Goal: Task Accomplishment & Management: Use online tool/utility

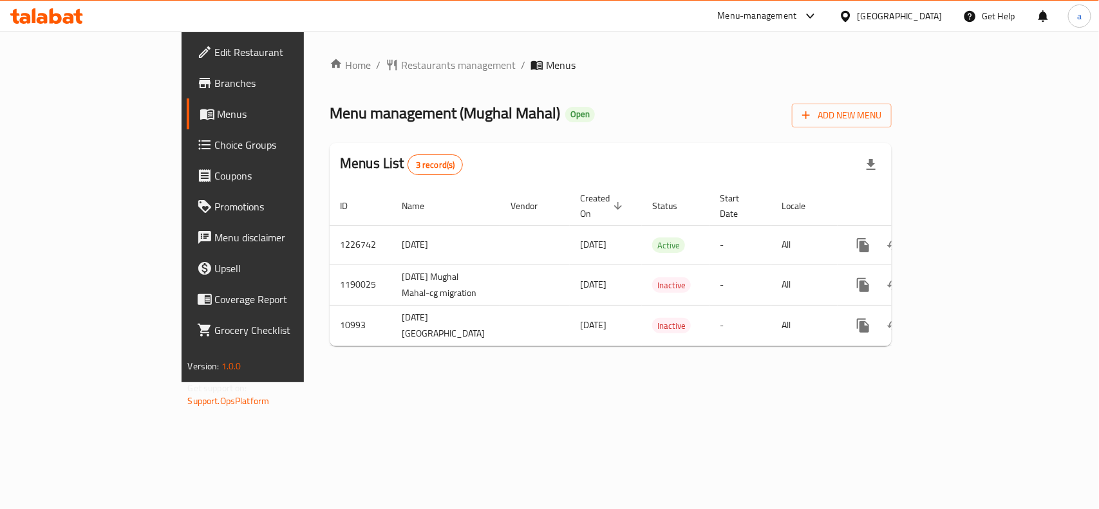
click at [215, 146] on span "Choice Groups" at bounding box center [285, 144] width 140 height 15
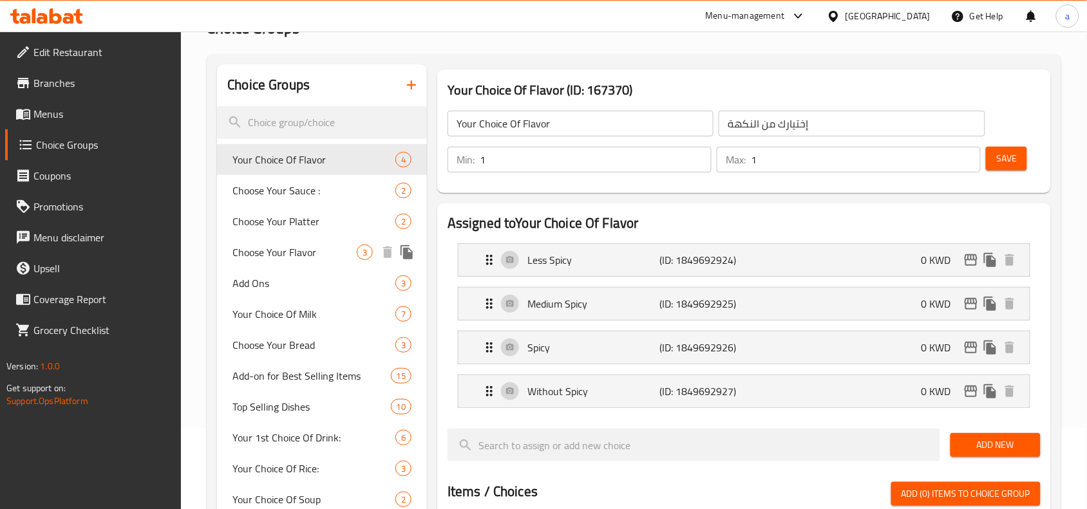
scroll to position [161, 0]
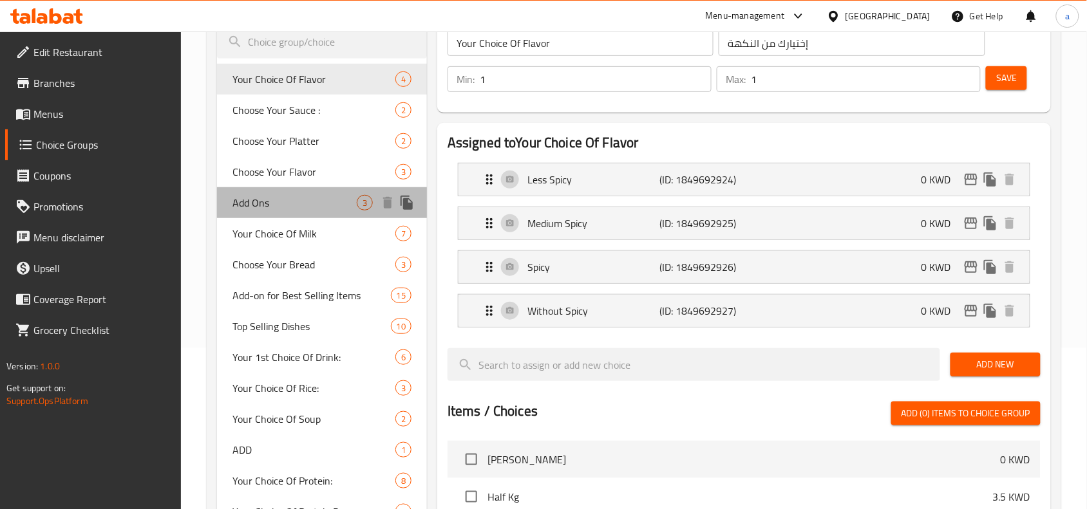
click at [285, 198] on span "Add Ons" at bounding box center [294, 202] width 124 height 15
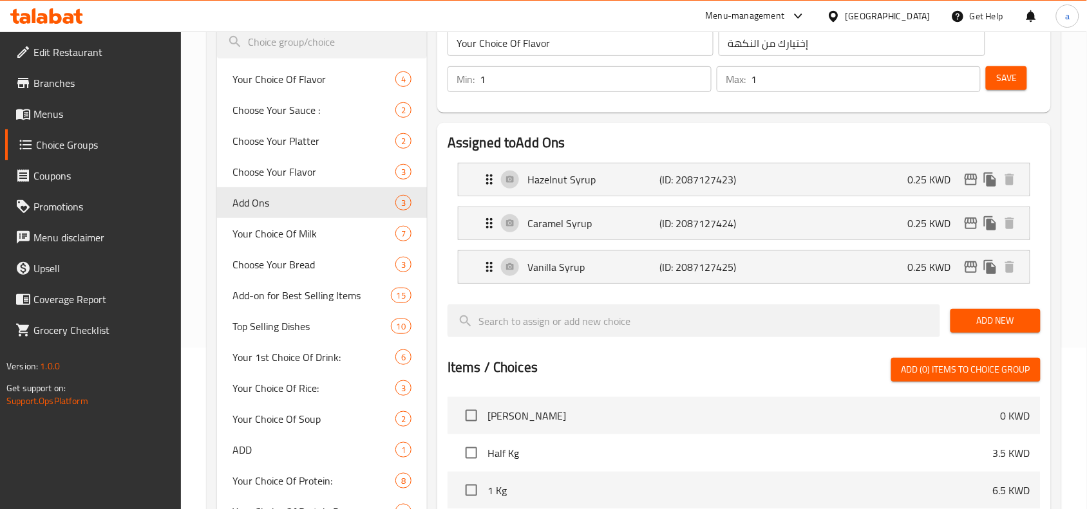
type input "Add Ons"
type input "إضافات"
type input "0"
type input "3"
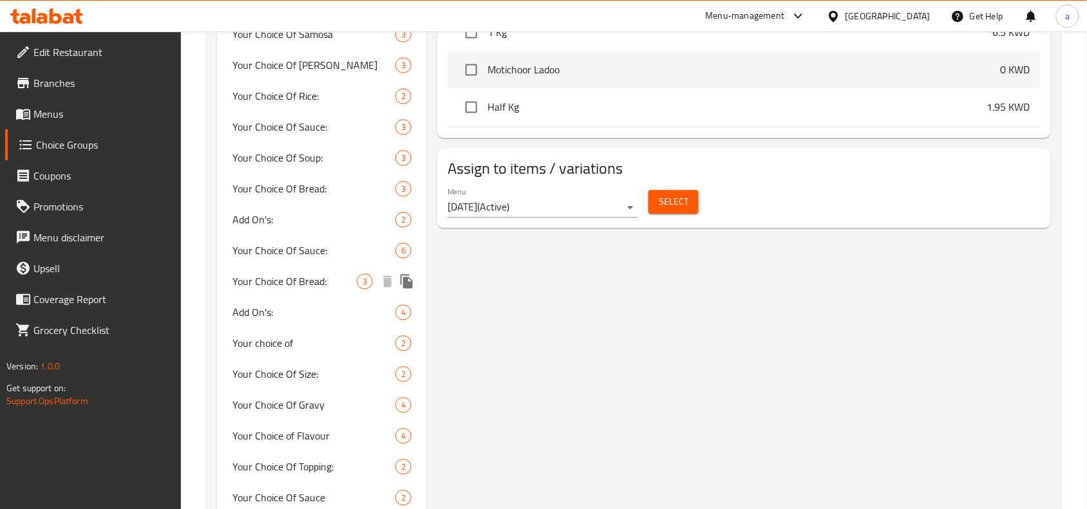
scroll to position [805, 0]
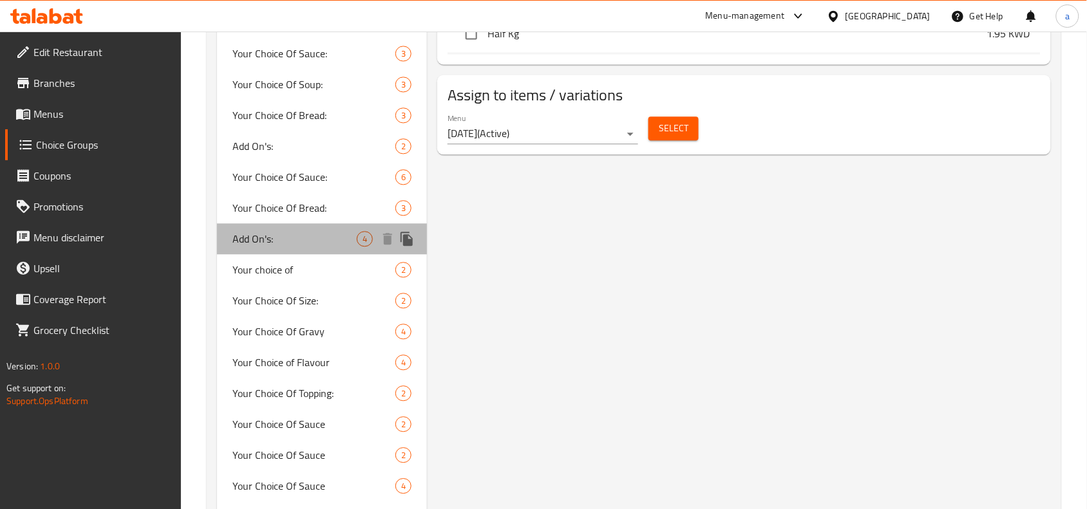
click at [317, 245] on span "Add On's:" at bounding box center [294, 238] width 124 height 15
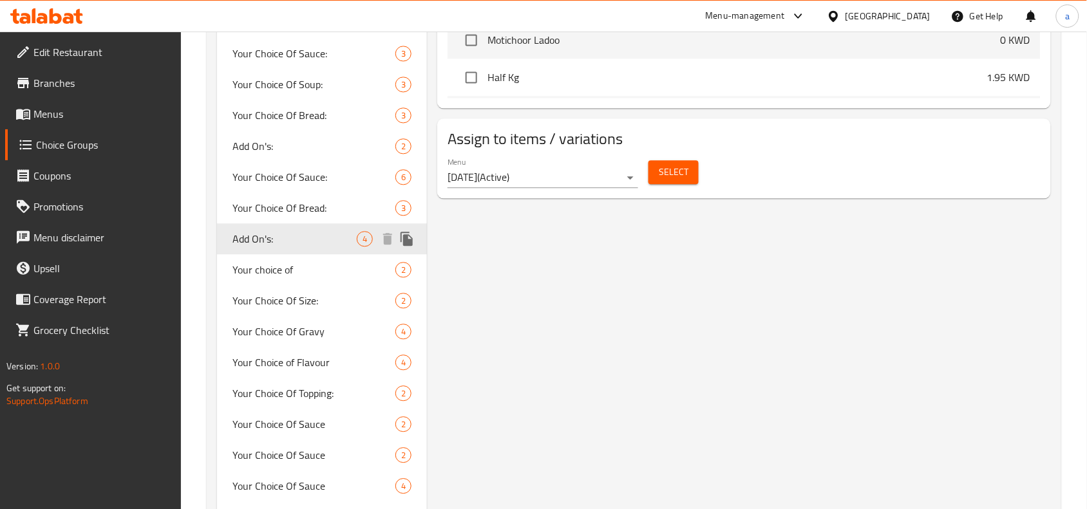
type input "Add On's:"
type input "اضافات:"
type input "0"
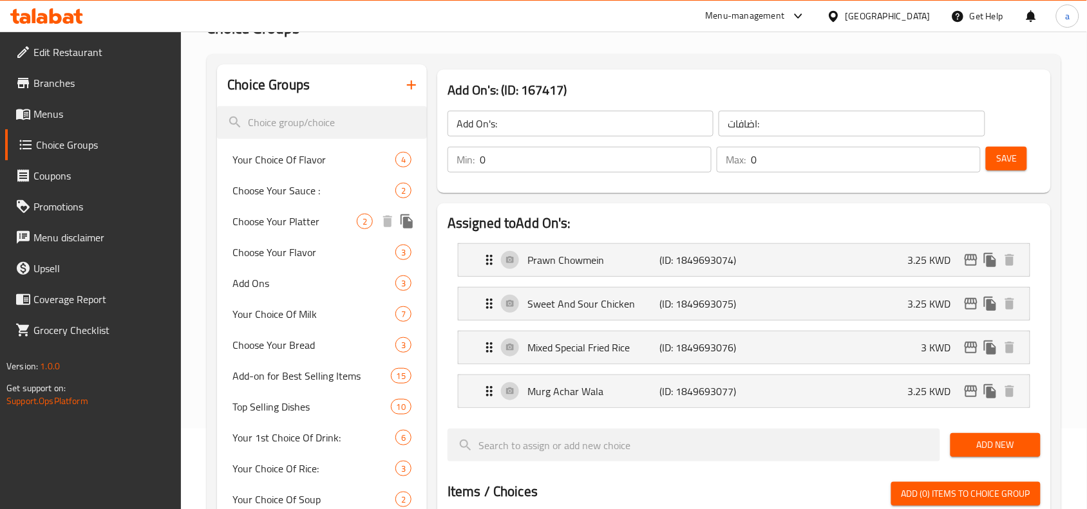
scroll to position [0, 0]
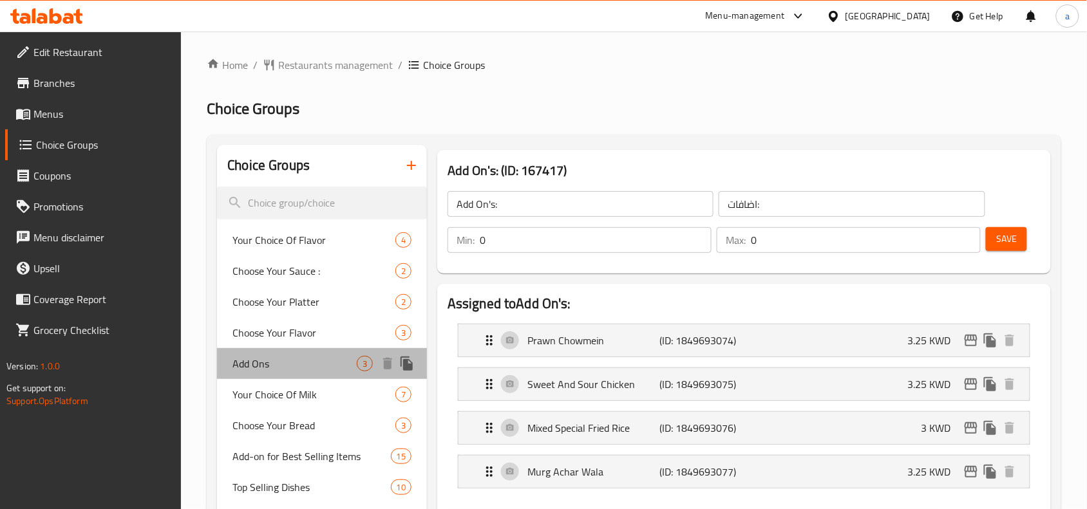
click at [269, 352] on div "Add Ons 3" at bounding box center [322, 363] width 210 height 31
type input "Add Ons"
type input "إضافات"
type input "3"
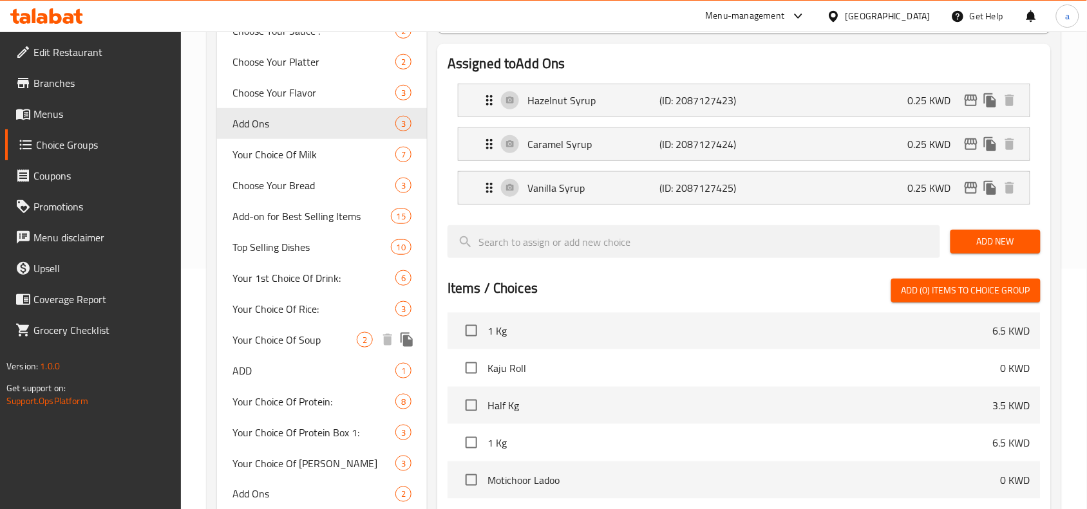
scroll to position [483, 0]
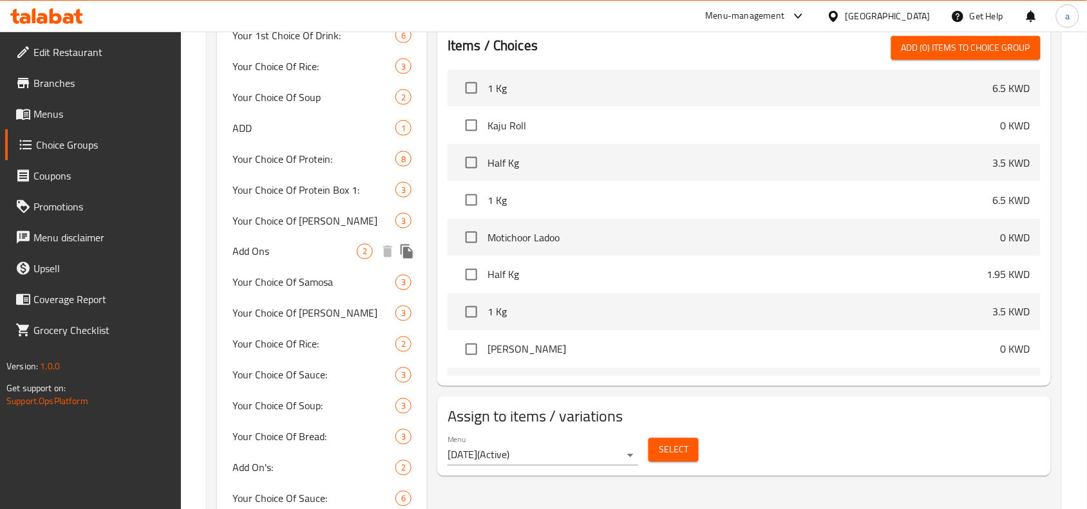
click at [272, 245] on span "Add Ons" at bounding box center [294, 251] width 124 height 15
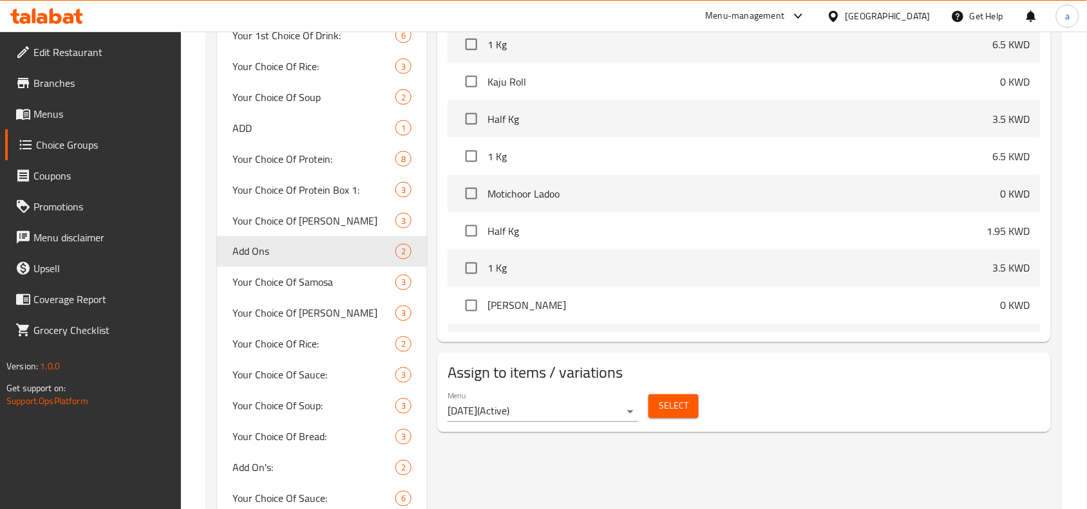
type input "الإضافات"
type input "1"
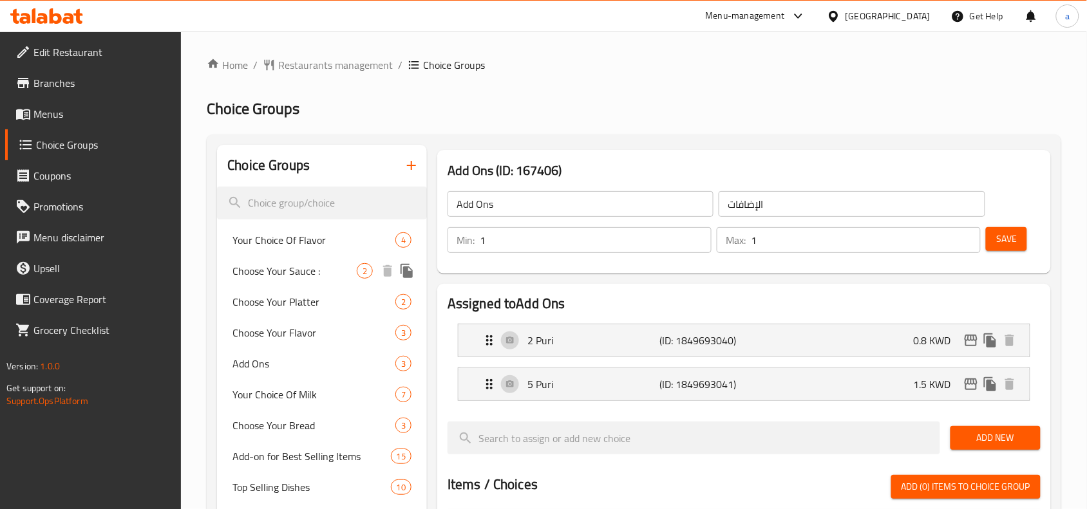
scroll to position [80, 0]
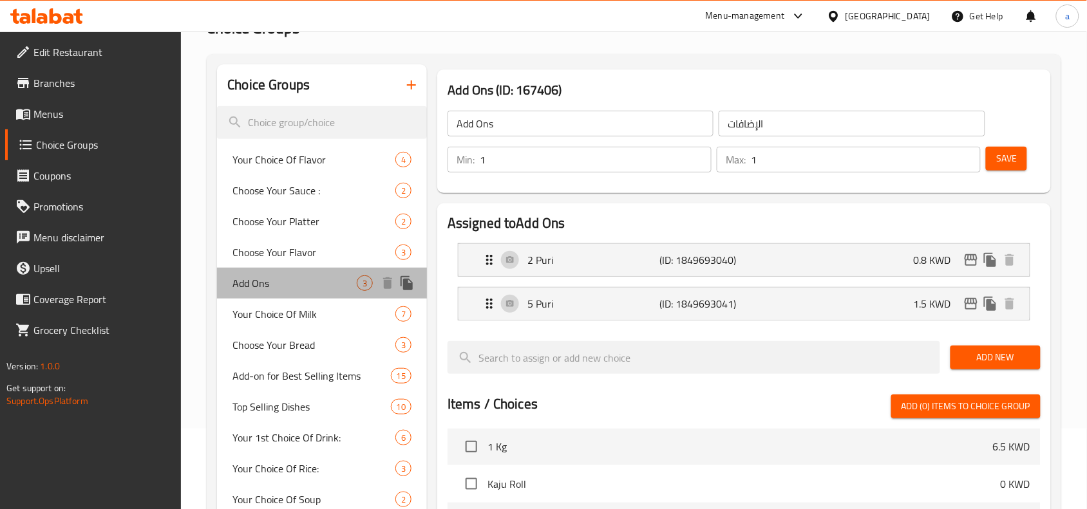
click at [295, 276] on span "Add Ons" at bounding box center [294, 283] width 124 height 15
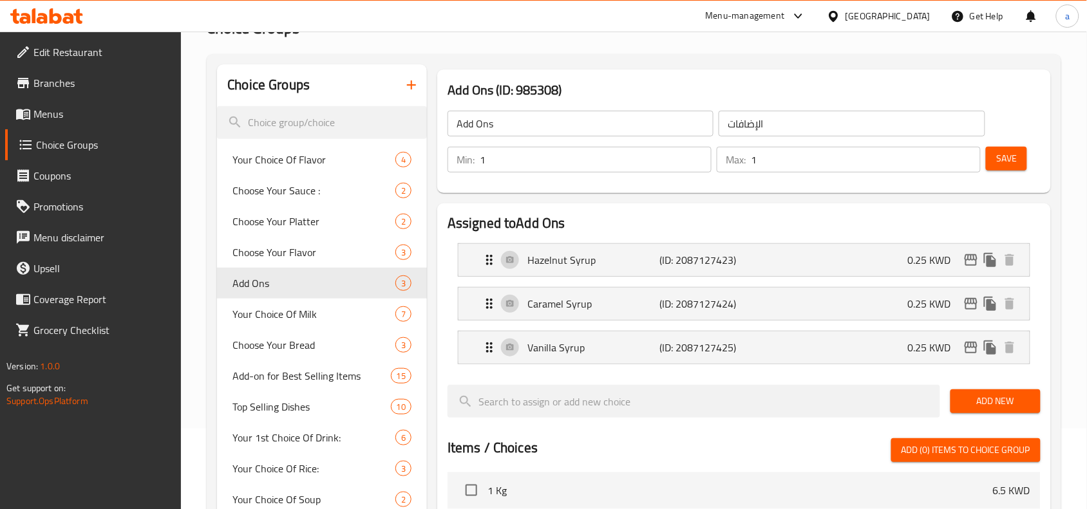
type input "إضافات"
type input "0"
type input "3"
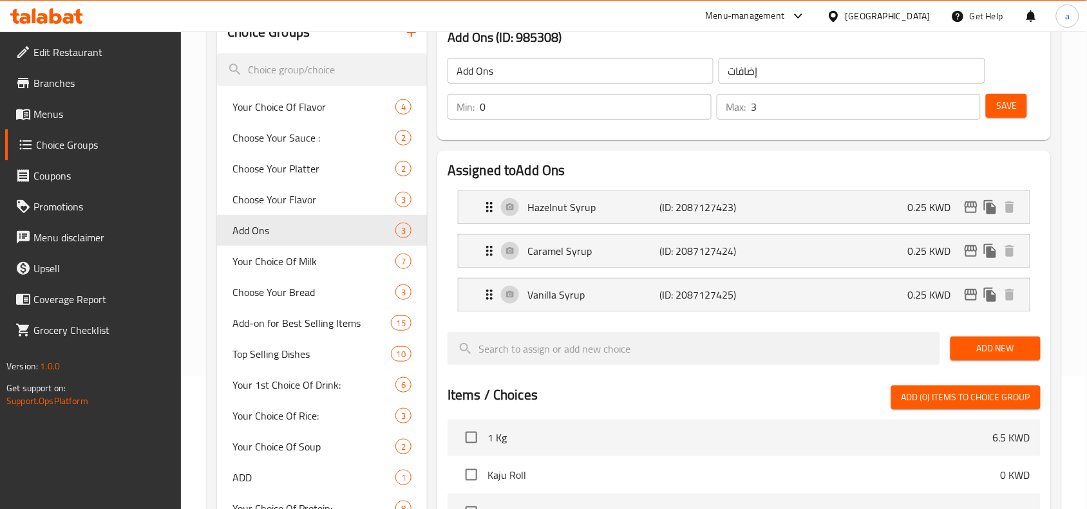
scroll to position [161, 0]
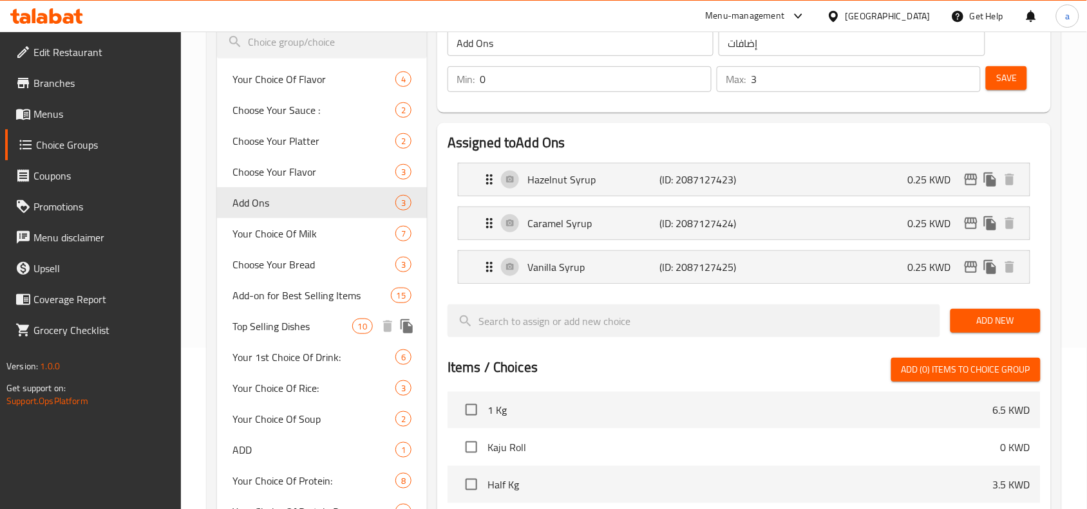
click at [282, 335] on div "Top Selling Dishes 10" at bounding box center [322, 326] width 210 height 31
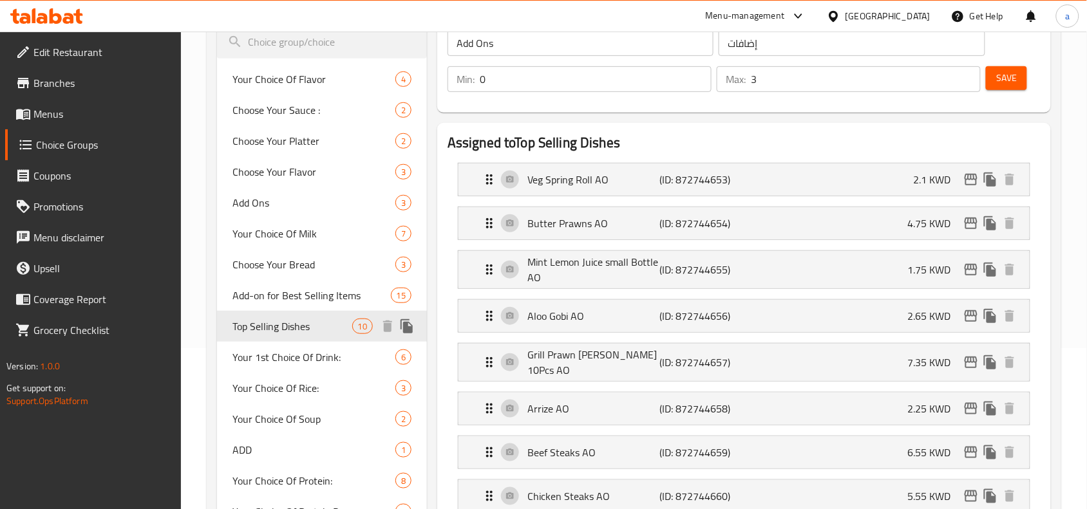
type input "Top Selling Dishes"
type input "الأطباق الأكثر مبيعًا"
type input "10"
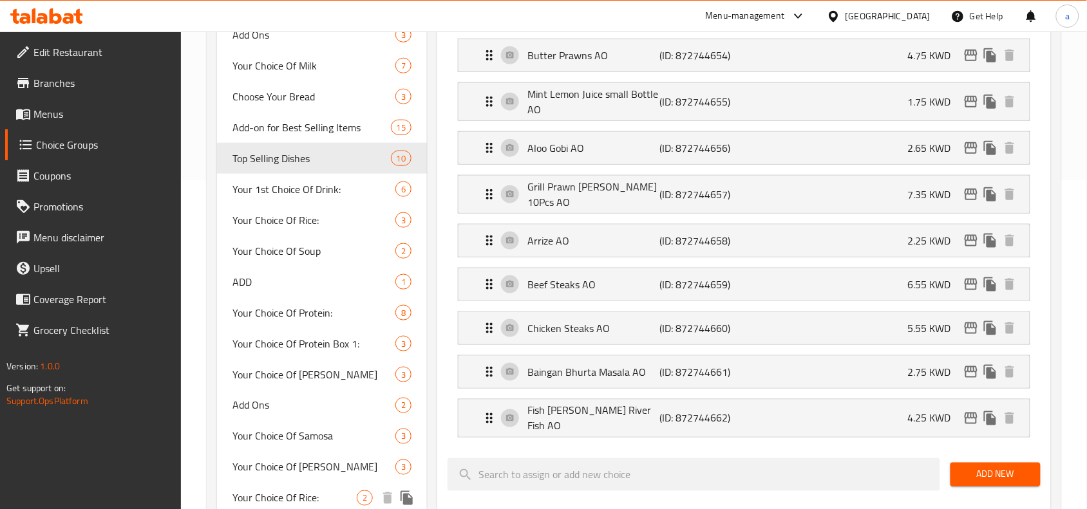
scroll to position [241, 0]
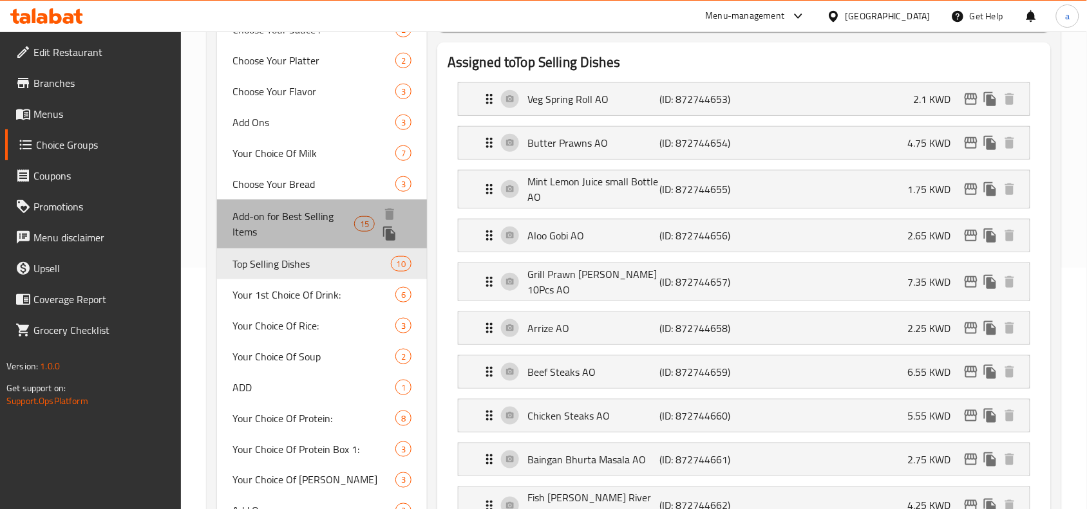
click at [305, 214] on span "Add-on for Best Selling Items" at bounding box center [293, 224] width 122 height 31
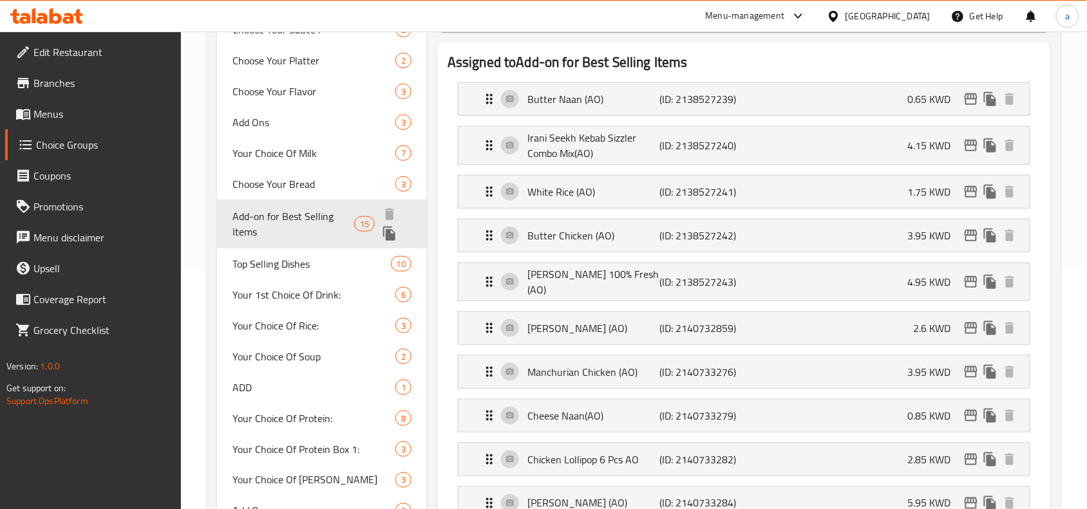
type input "Add-on for Best Selling Items"
type input "إضافات"
type input "15"
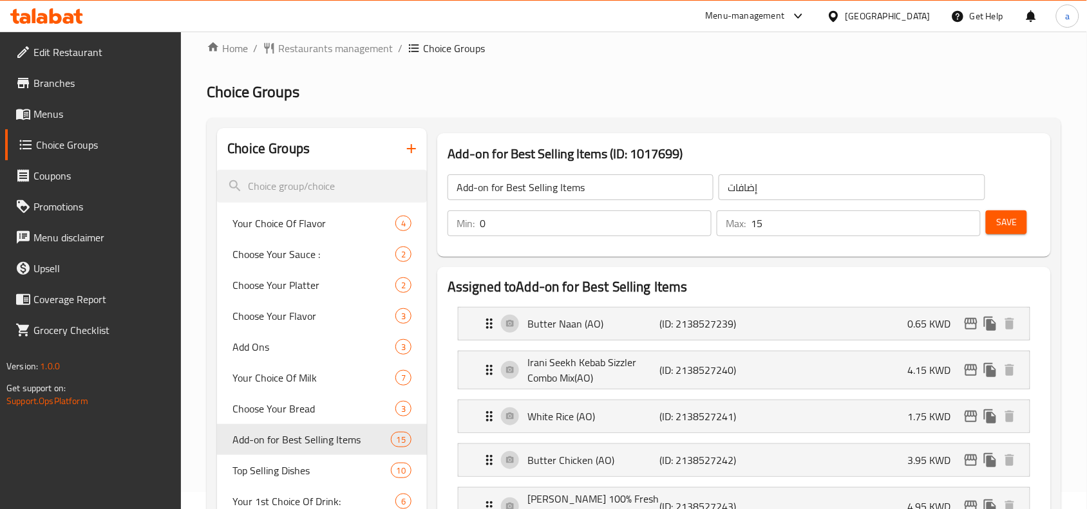
scroll to position [0, 0]
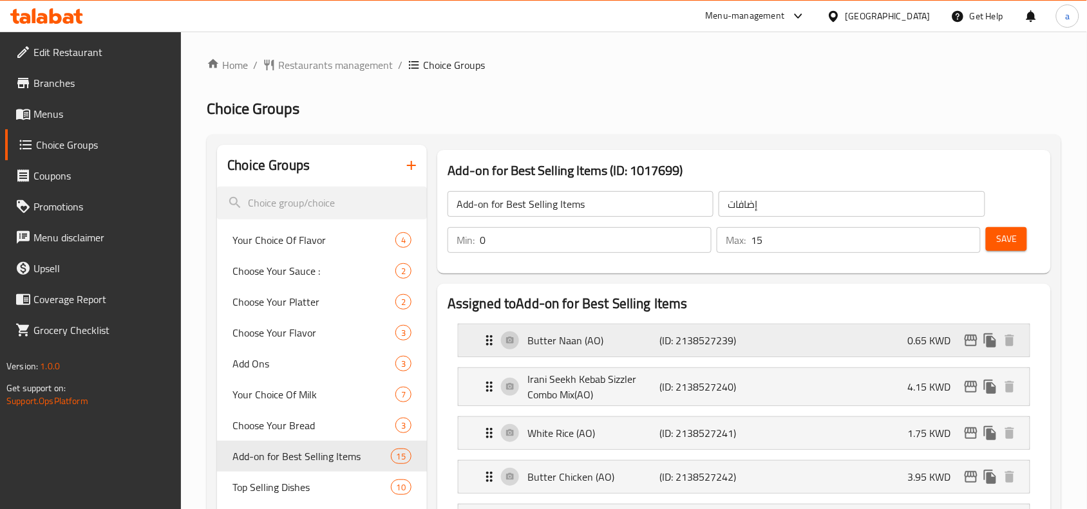
click at [706, 341] on p "(ID: 2138527239)" at bounding box center [703, 340] width 88 height 15
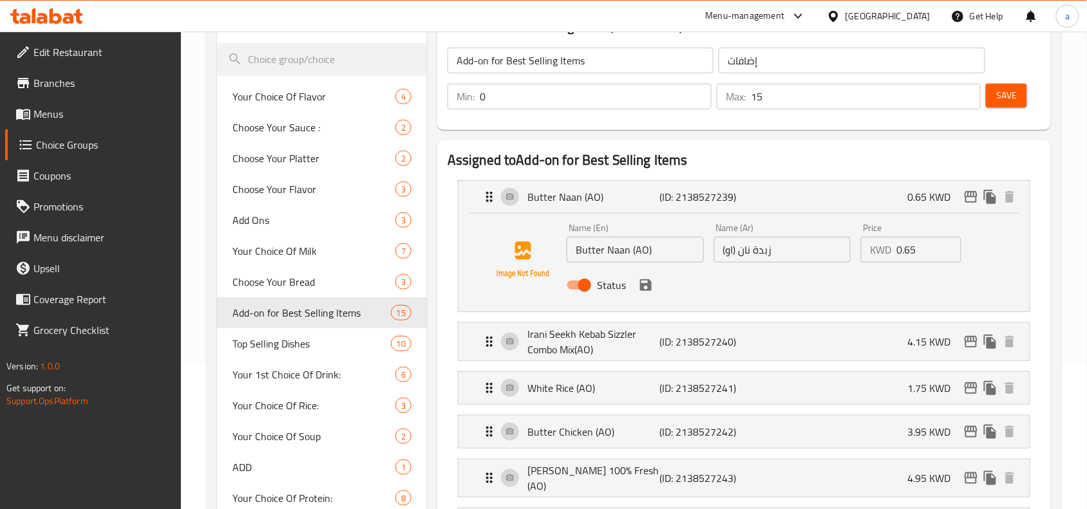
scroll to position [241, 0]
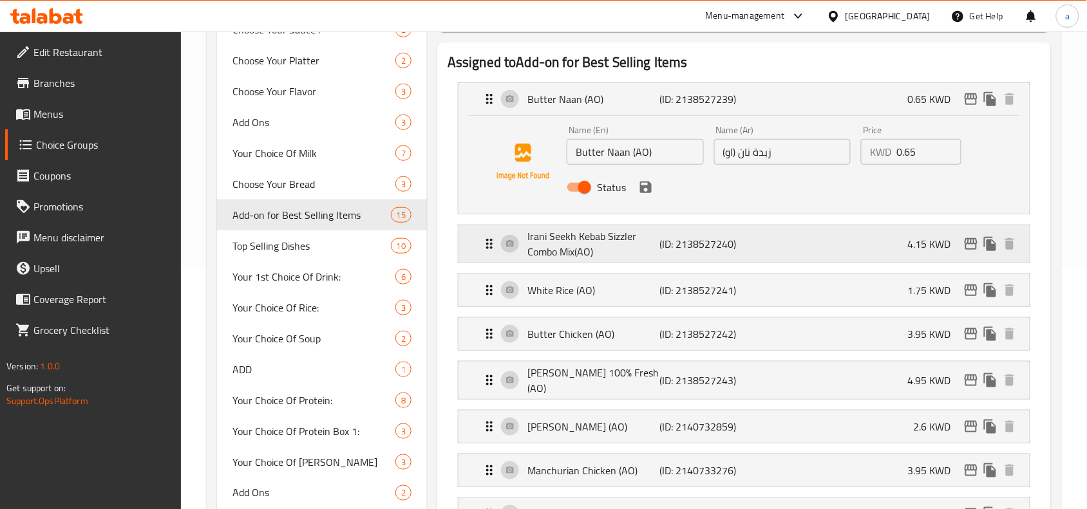
click at [616, 250] on p "Irani Seekh Kebab Sizzler Combo Mix(AO)" at bounding box center [593, 244] width 132 height 31
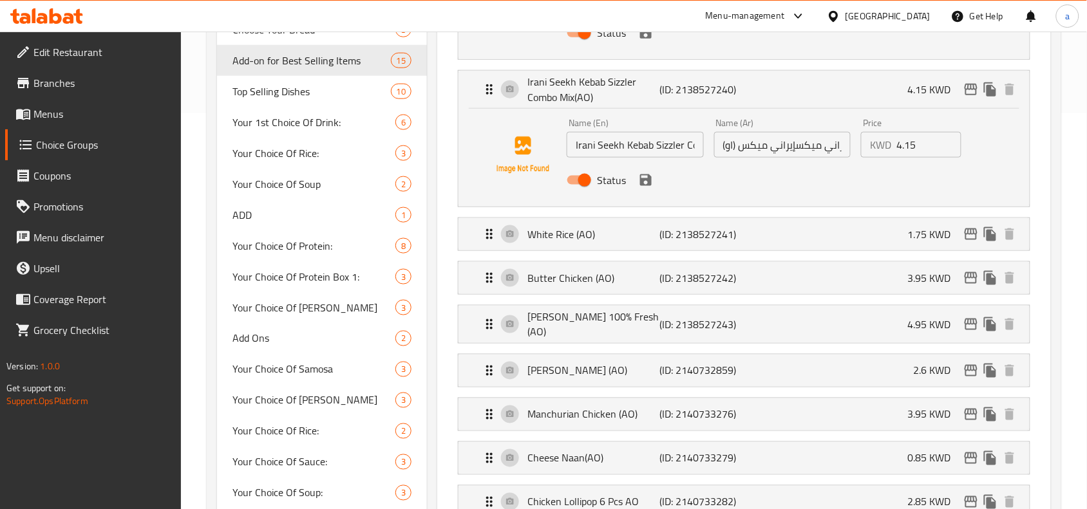
scroll to position [402, 0]
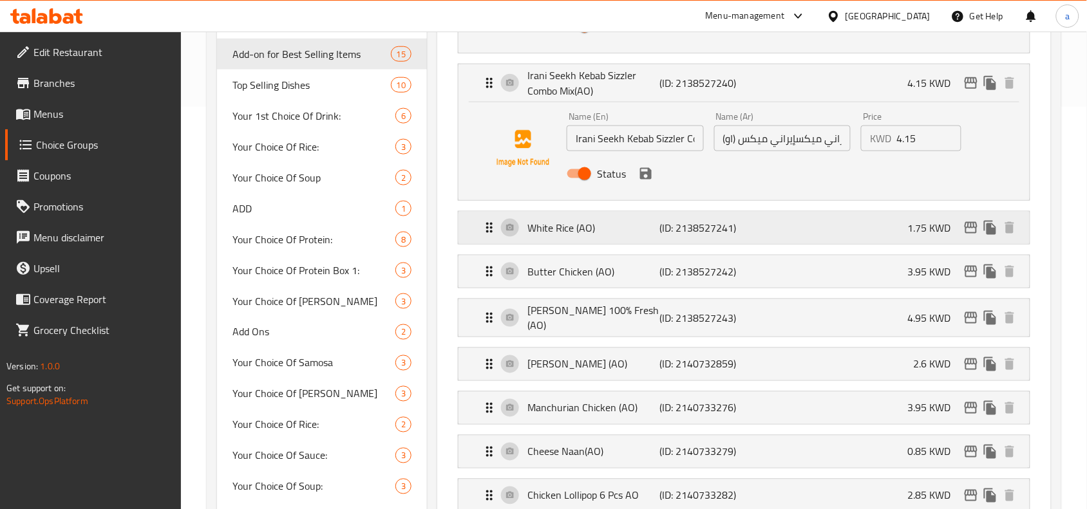
click at [625, 243] on div "White Rice (AO) (ID: 2138527241) 1.75 KWD" at bounding box center [748, 228] width 533 height 32
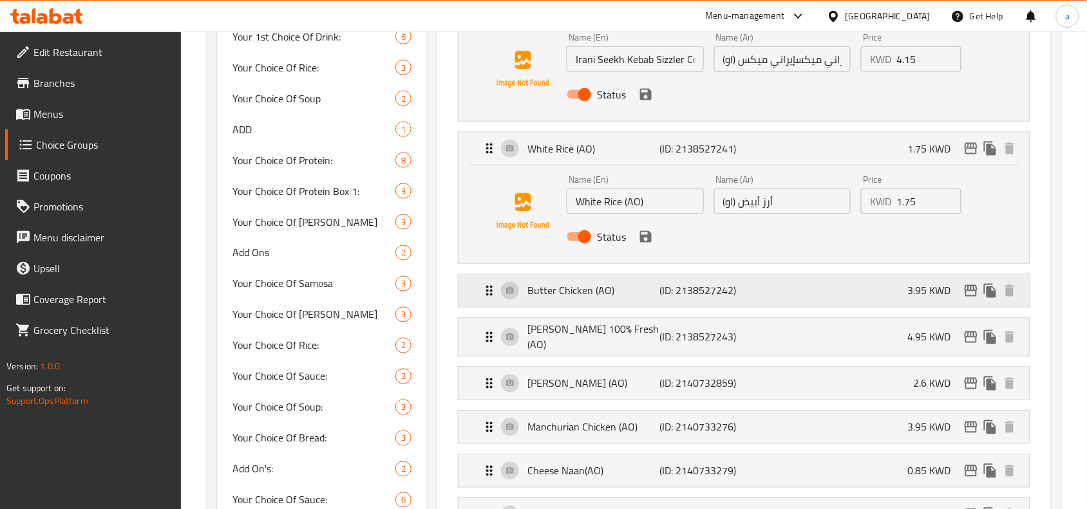
scroll to position [483, 0]
click at [677, 301] on div "Butter Chicken (AO) (ID: 2138527242) 3.95 KWD" at bounding box center [748, 290] width 533 height 32
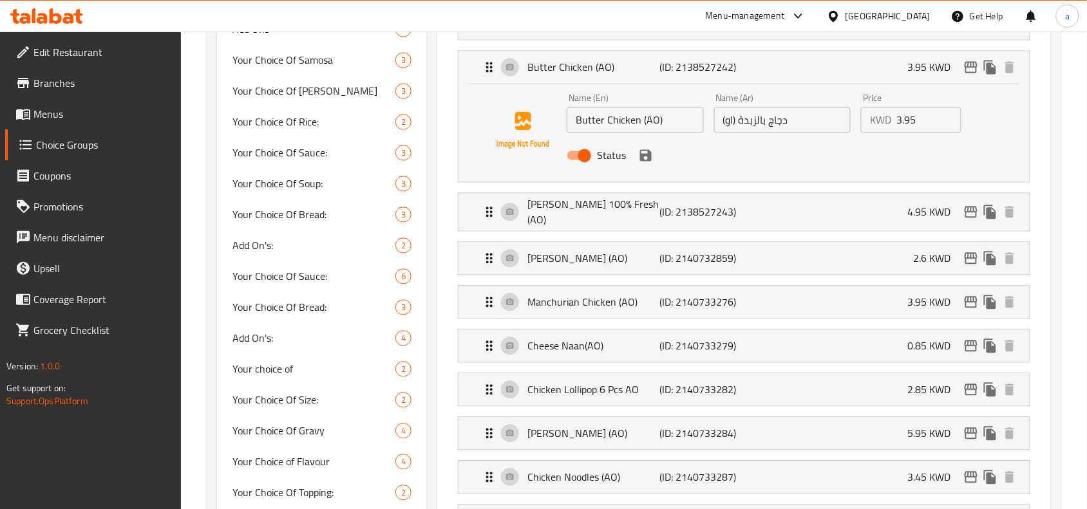
scroll to position [724, 0]
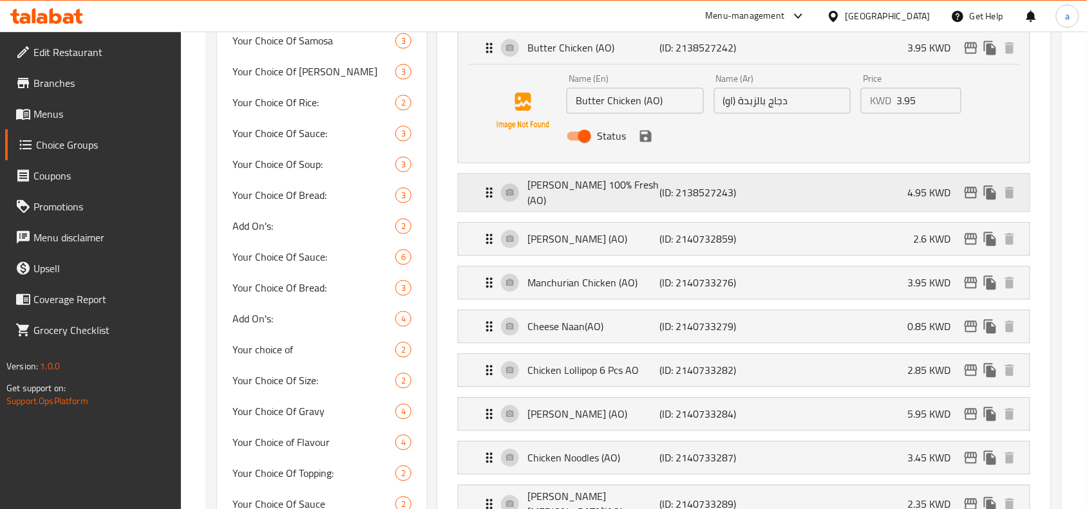
click at [654, 203] on div "[PERSON_NAME] 100% Fresh (AO) (ID: 2138527243) 4.95 KWD" at bounding box center [748, 192] width 533 height 37
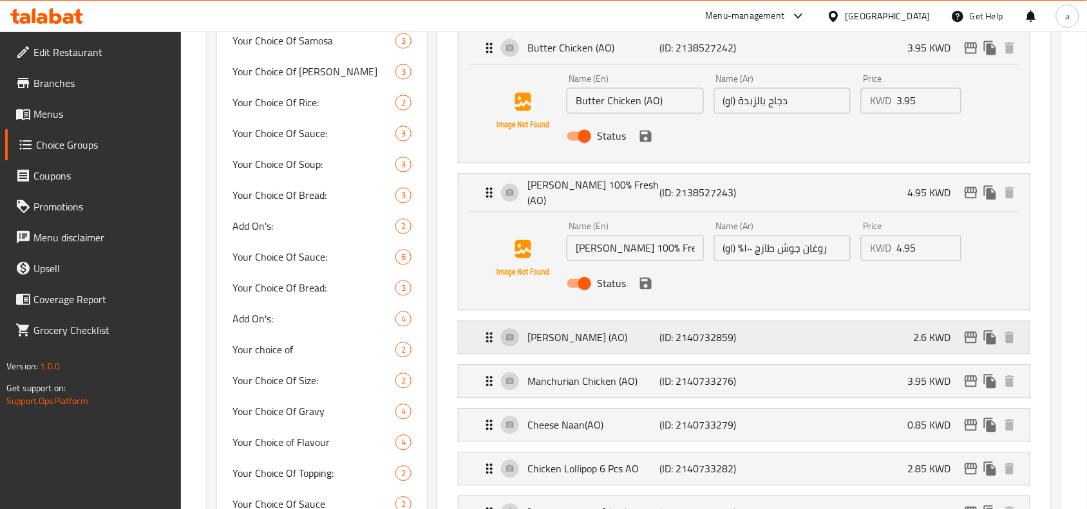
click at [680, 333] on p "(ID: 2140732859)" at bounding box center [703, 337] width 88 height 15
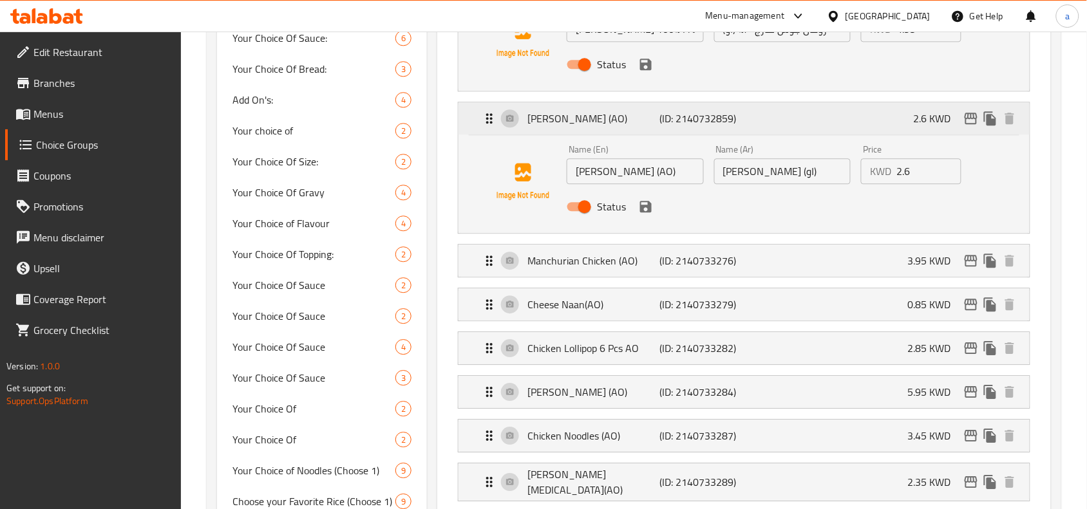
scroll to position [966, 0]
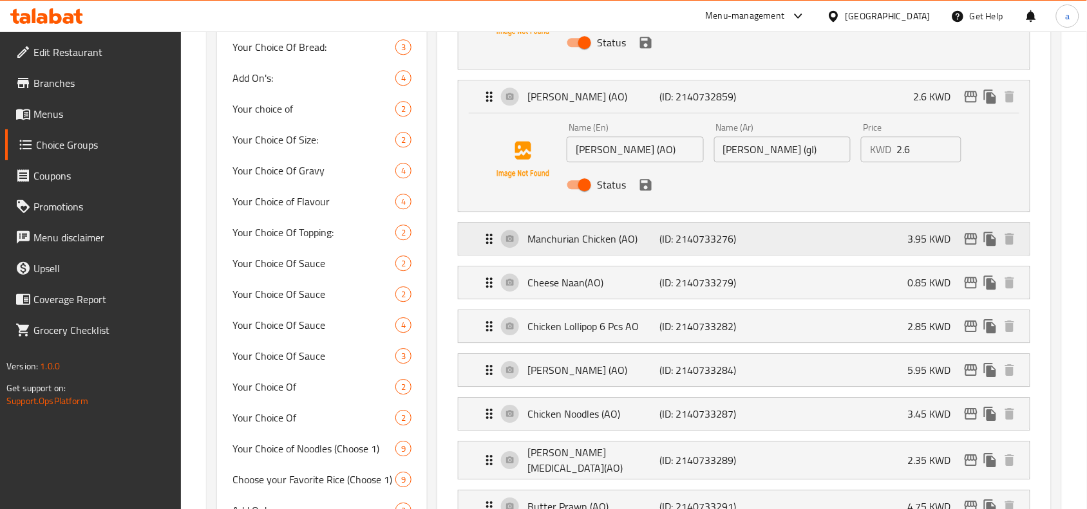
click at [655, 236] on p "Manchurian Chicken (AO)" at bounding box center [593, 238] width 132 height 15
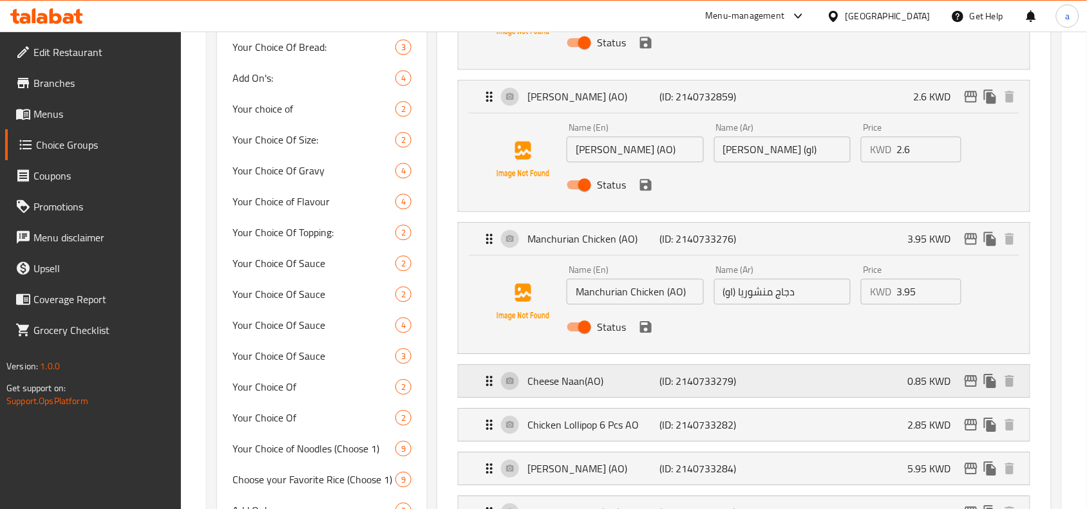
click at [671, 373] on p "(ID: 2140733279)" at bounding box center [703, 380] width 88 height 15
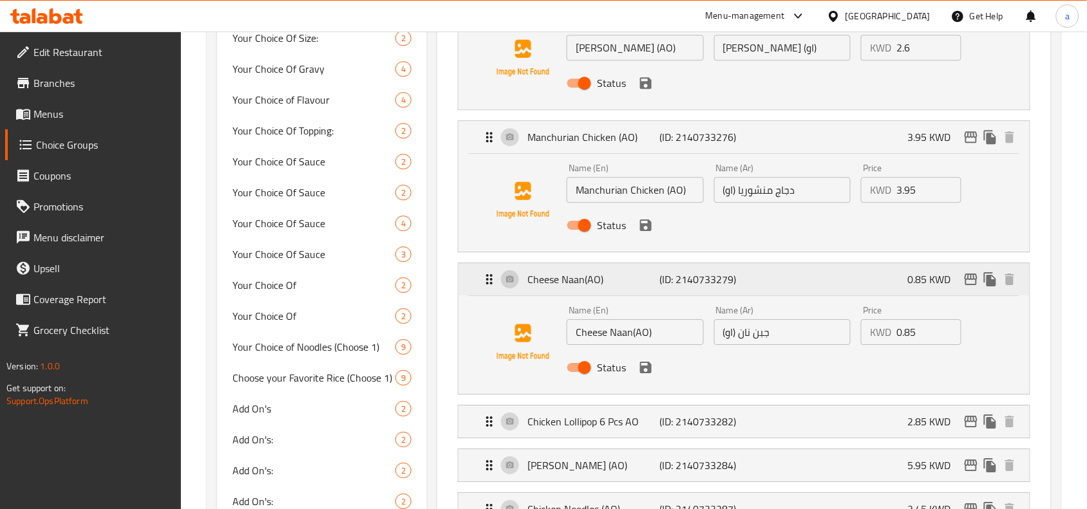
scroll to position [1207, 0]
